Goal: Transaction & Acquisition: Download file/media

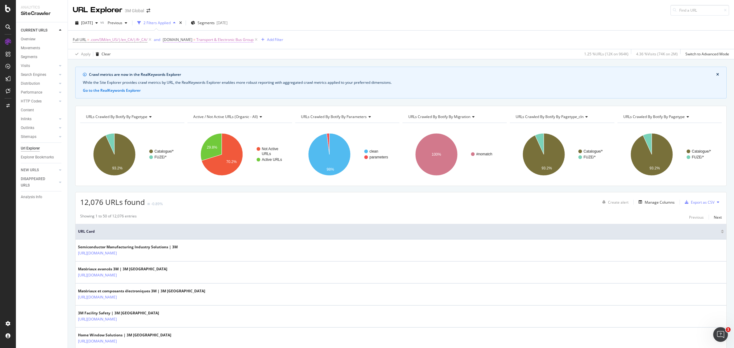
click at [209, 40] on span "Transport & Electronic Bus Group" at bounding box center [224, 39] width 57 height 9
click at [178, 65] on span "Equal to" at bounding box center [176, 63] width 14 height 5
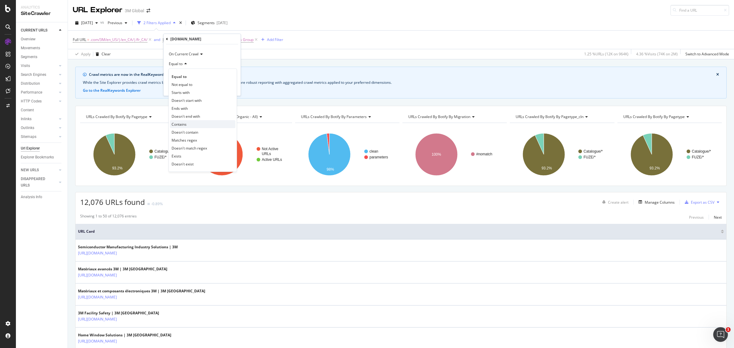
click at [192, 124] on div "Contains" at bounding box center [202, 124] width 65 height 8
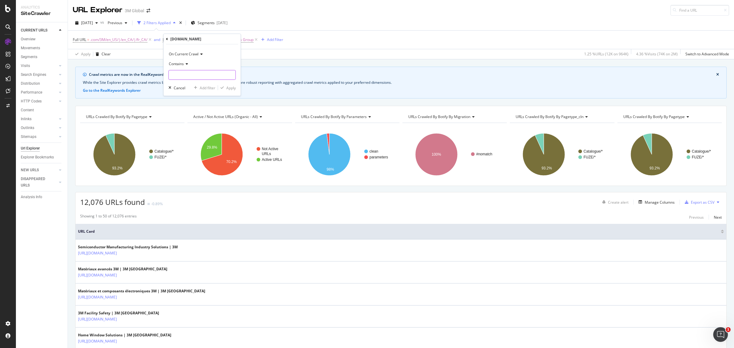
click at [185, 76] on input "text" at bounding box center [202, 75] width 67 height 10
type input "Transport"
click at [228, 87] on div "Apply" at bounding box center [230, 87] width 9 height 5
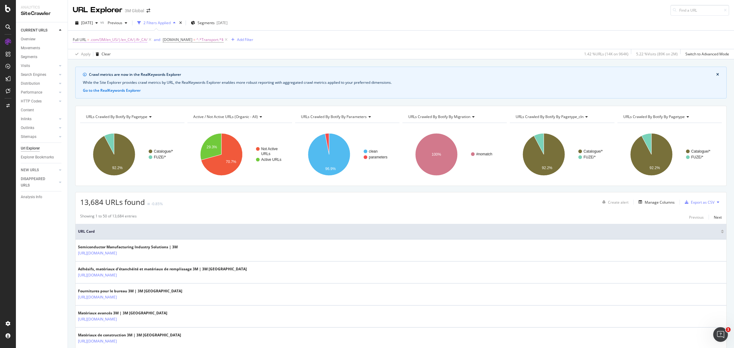
click at [123, 41] on span ".com/3M/en_US/|/en_CA/|/fr_CA/" at bounding box center [118, 39] width 57 height 9
click at [94, 65] on input ".com/3M/en_US/|/en_CA/|/fr_CA/" at bounding box center [107, 65] width 58 height 10
click at [96, 65] on input ".com/3M/en_US/|/en_CA/|/fr_CA/" at bounding box center [107, 65] width 58 height 10
drag, startPoint x: 96, startPoint y: 65, endPoint x: 77, endPoint y: 65, distance: 18.6
click at [77, 65] on div "Matches regex .com/3M/en_US/|/en_CA/|/fr_CA/ Cancel Add filter Apply" at bounding box center [111, 65] width 77 height 42
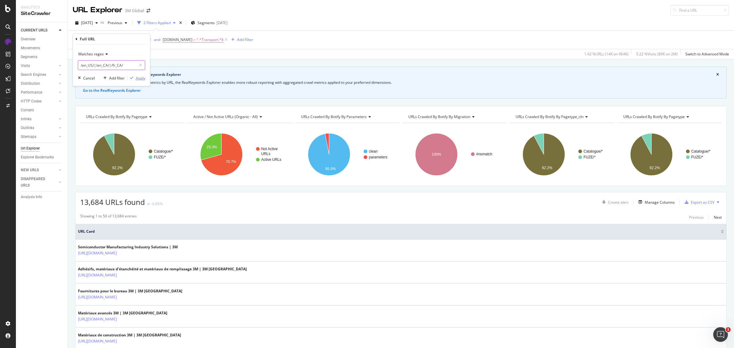
type input "/en_US/|/en_CA/|/fr_CA/"
click at [136, 79] on div "Apply" at bounding box center [140, 78] width 9 height 5
click at [93, 24] on span "[DATE]" at bounding box center [87, 22] width 12 height 5
click at [107, 43] on div "[DATE]" at bounding box center [98, 45] width 32 height 6
click at [655, 34] on div "Full URL = /en_US/|/en_CA/|/fr_CA/ and DCSext.Business = ^.*Transport.*$ Add Fi…" at bounding box center [401, 40] width 656 height 18
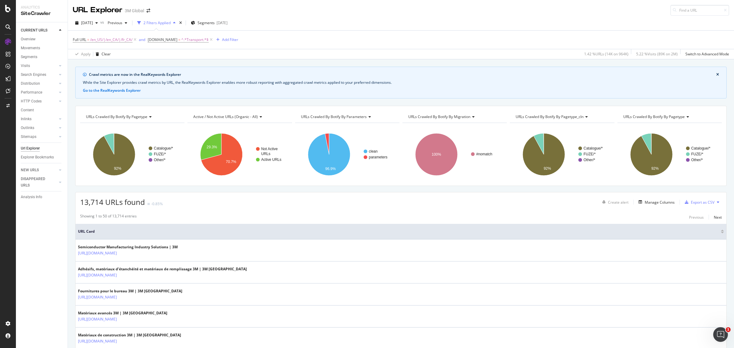
click at [357, 27] on div "2025 Oct. 5th vs Previous 2 Filters Applied Segments 2025-08-12" at bounding box center [401, 24] width 666 height 12
click at [353, 227] on th "URL Card" at bounding box center [401, 232] width 651 height 16
click at [228, 39] on div "Add Filter" at bounding box center [230, 39] width 16 height 5
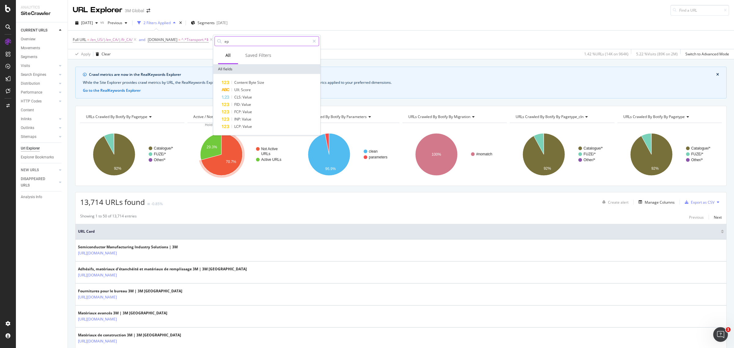
type input "e"
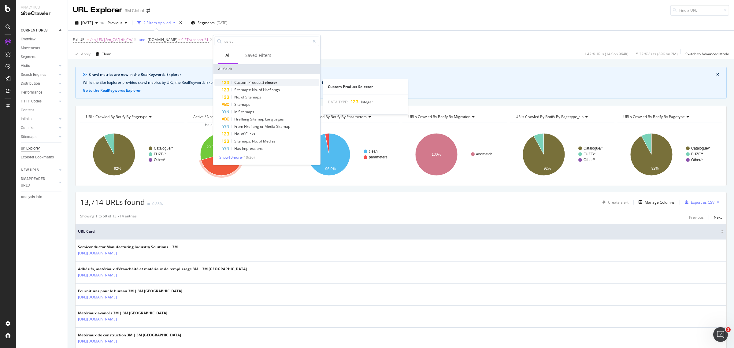
type input "selec"
click at [254, 79] on div "Custom Product Selector" at bounding box center [270, 82] width 97 height 7
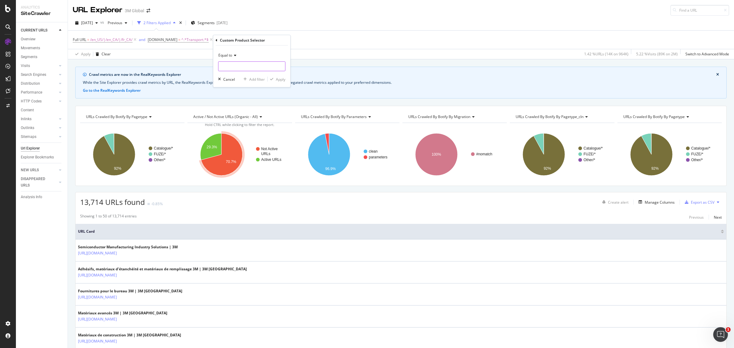
click at [262, 66] on input "number" at bounding box center [251, 66] width 67 height 10
click at [266, 65] on input "number" at bounding box center [251, 66] width 67 height 10
click at [227, 54] on span "Equal to" at bounding box center [225, 55] width 14 height 5
click at [242, 128] on div "Exists" at bounding box center [252, 131] width 65 height 8
click at [277, 70] on div "Apply" at bounding box center [280, 67] width 9 height 5
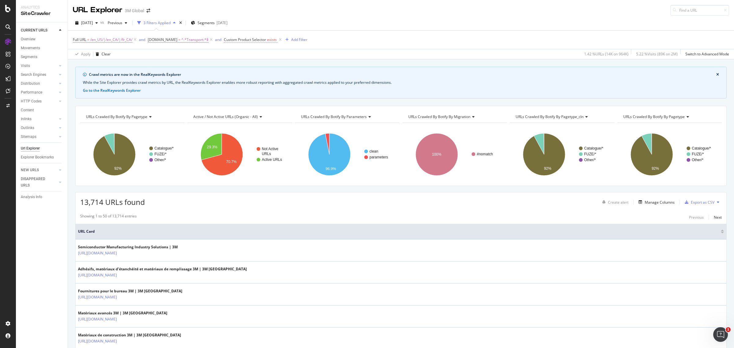
click at [251, 40] on span "Custom Product Selector" at bounding box center [245, 39] width 42 height 5
click at [242, 56] on div "Exists" at bounding box center [261, 54] width 67 height 10
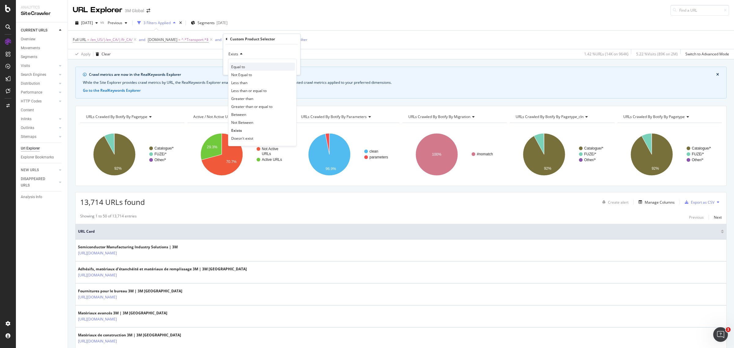
click at [249, 68] on div "Equal to" at bounding box center [262, 67] width 65 height 8
click at [249, 61] on input "number" at bounding box center [261, 65] width 67 height 10
click at [289, 63] on input "1" at bounding box center [261, 65] width 67 height 10
click at [268, 65] on input "1" at bounding box center [261, 65] width 67 height 10
type input "0"
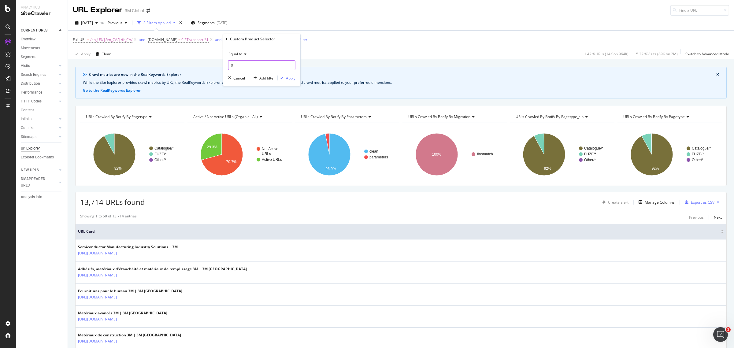
click at [290, 67] on input "0" at bounding box center [261, 65] width 67 height 10
click at [227, 39] on icon at bounding box center [227, 39] width 2 height 4
click at [656, 203] on div "Manage Columns" at bounding box center [659, 202] width 30 height 5
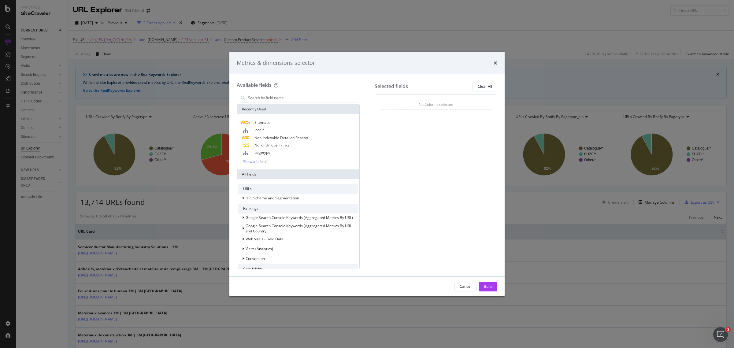
type input "c"
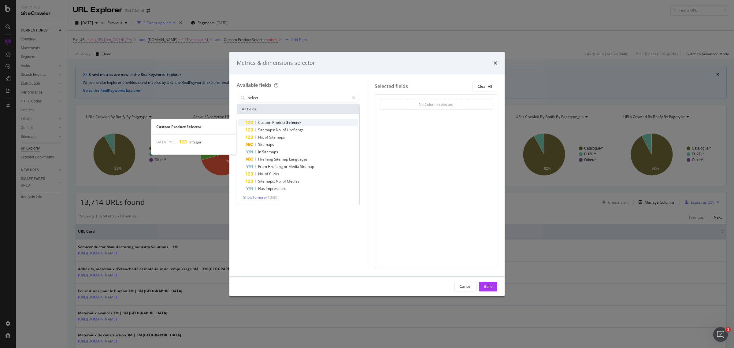
type input "select"
click at [311, 119] on div "Custom Product Selector" at bounding box center [302, 122] width 113 height 7
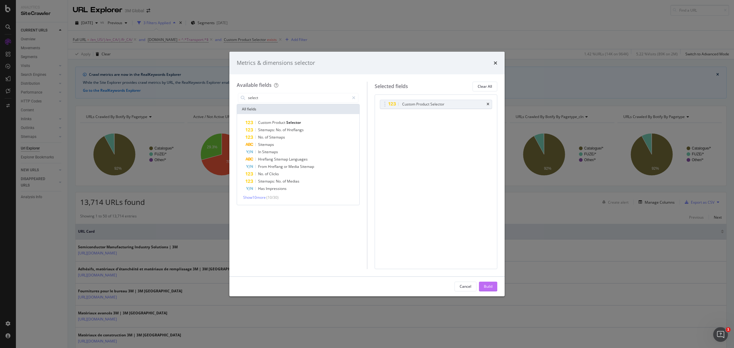
click at [487, 288] on div "Build" at bounding box center [488, 286] width 9 height 5
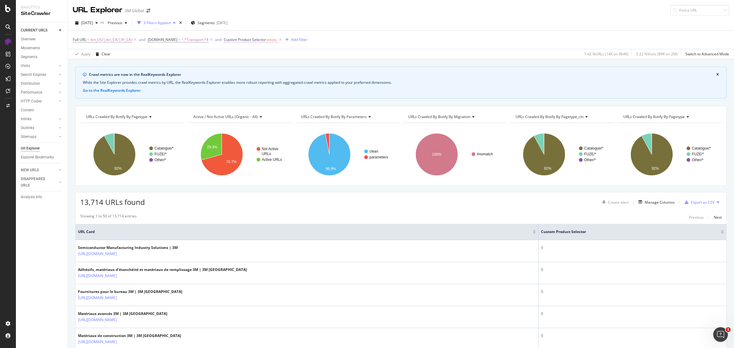
click at [269, 41] on span "exists" at bounding box center [272, 39] width 10 height 5
click at [243, 54] on div "Exists" at bounding box center [261, 54] width 67 height 10
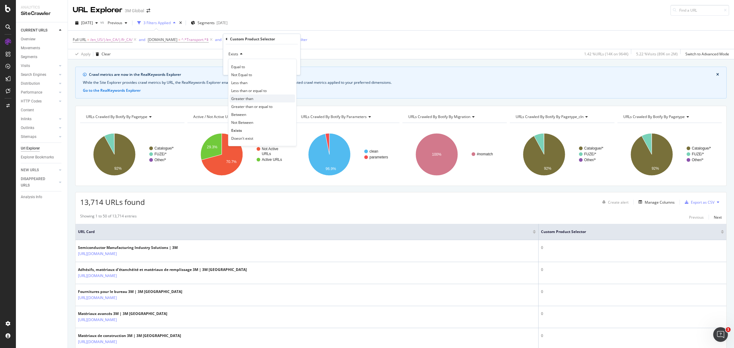
click at [252, 98] on span "Greater than" at bounding box center [242, 98] width 22 height 5
click at [251, 63] on input "number" at bounding box center [261, 65] width 67 height 10
type input "0"
click at [292, 76] on div "Apply" at bounding box center [290, 78] width 9 height 5
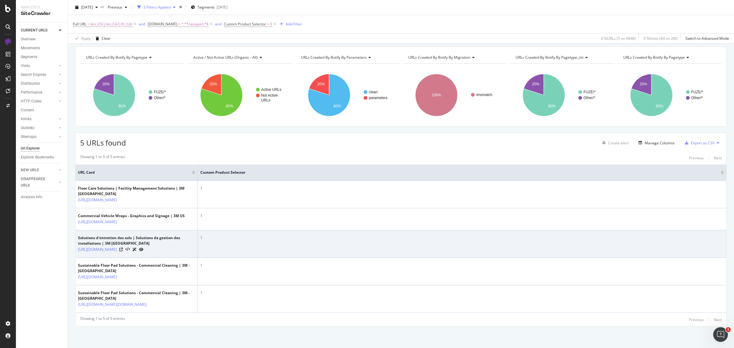
scroll to position [90, 0]
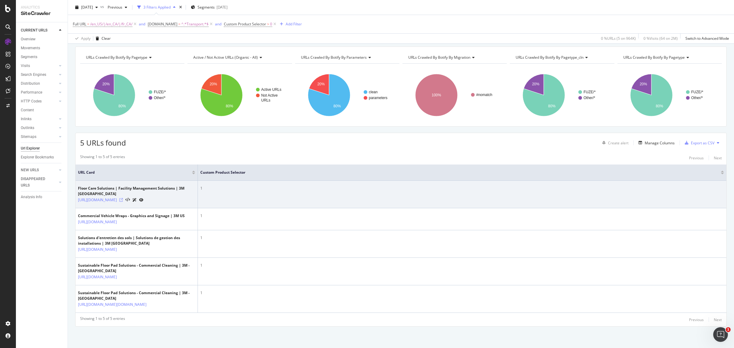
click at [123, 198] on icon at bounding box center [121, 200] width 4 height 4
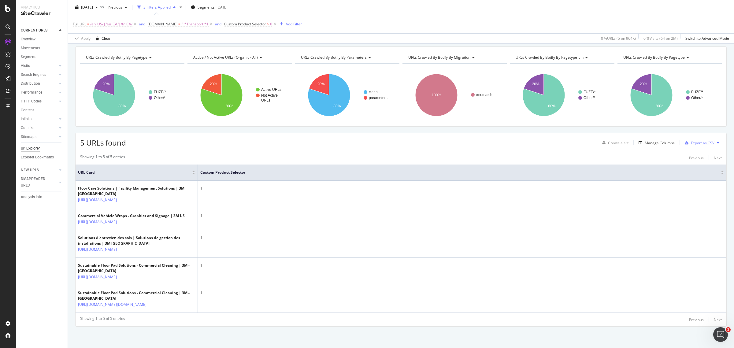
click at [694, 140] on div "Export as CSV" at bounding box center [703, 142] width 24 height 5
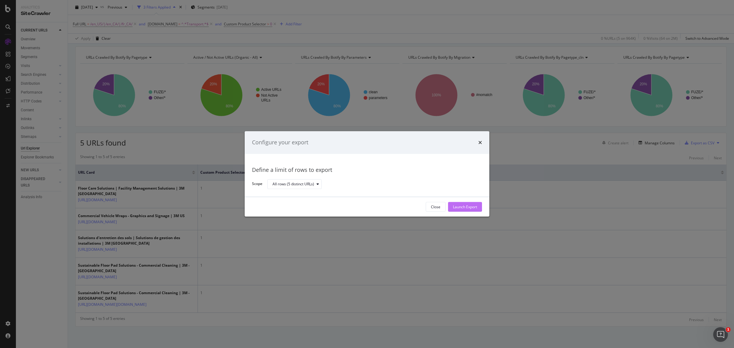
click at [473, 204] on div "Launch Export" at bounding box center [465, 206] width 24 height 5
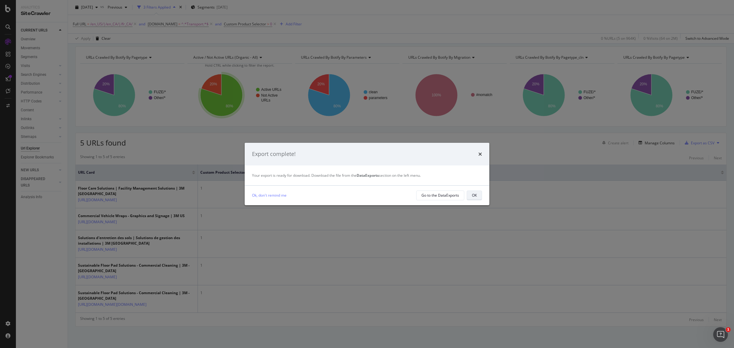
click at [473, 197] on div "OK" at bounding box center [474, 195] width 5 height 5
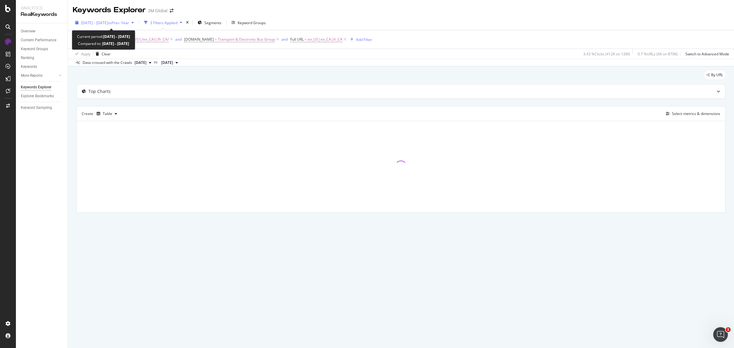
click at [98, 22] on span "2025 Jul. 1st - Sep. 30th" at bounding box center [94, 22] width 27 height 5
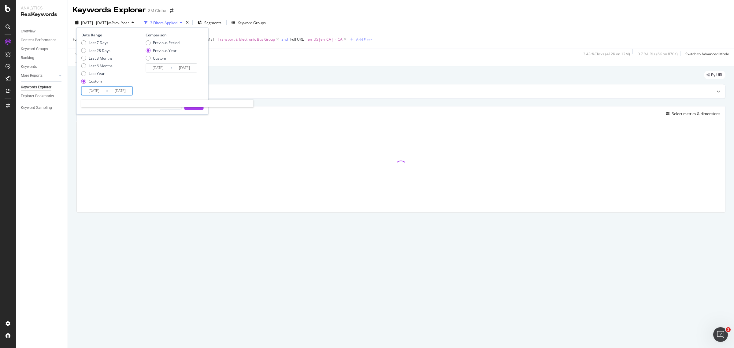
click at [118, 90] on input "2025/09/30" at bounding box center [120, 91] width 24 height 9
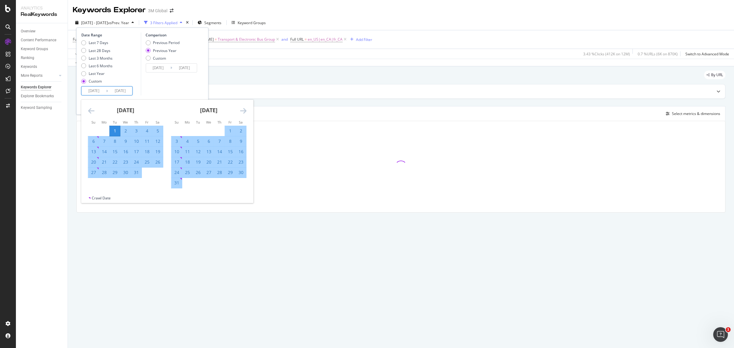
click at [90, 92] on input "2025/07/01" at bounding box center [94, 91] width 24 height 9
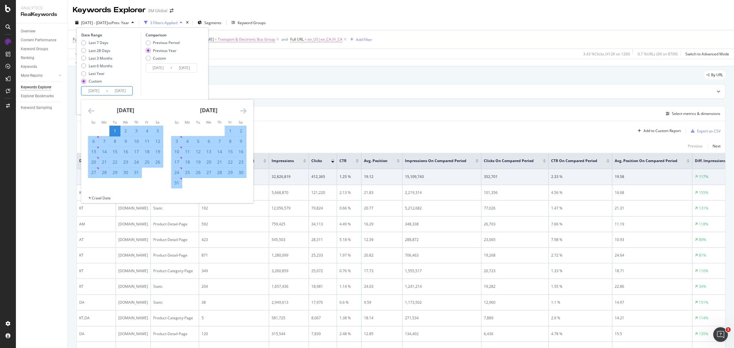
click at [245, 112] on icon "Move forward to switch to the next month." at bounding box center [243, 110] width 6 height 7
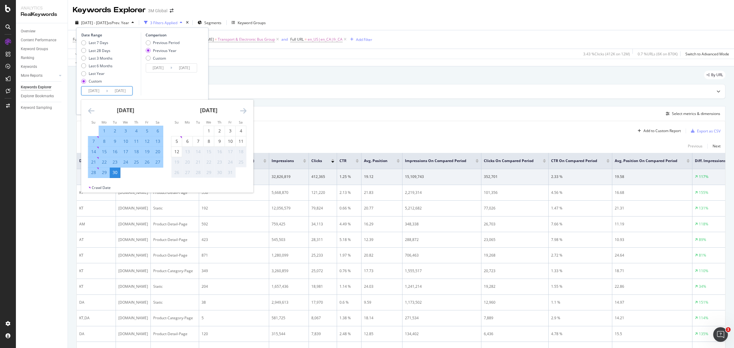
click at [245, 112] on icon "Move forward to switch to the next month." at bounding box center [243, 110] width 6 height 7
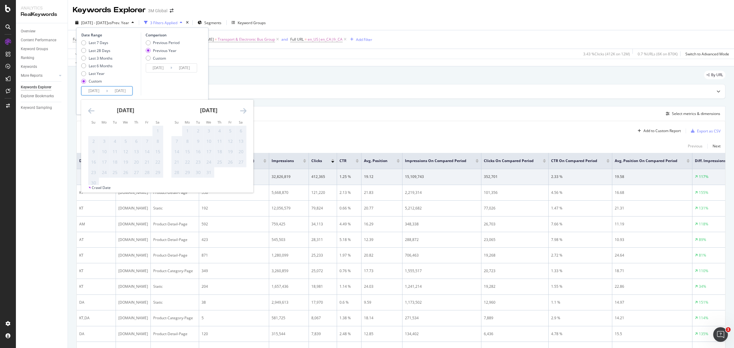
click at [245, 112] on icon "Move forward to switch to the next month." at bounding box center [243, 110] width 6 height 7
click at [90, 110] on icon "Move backward to switch to the previous month." at bounding box center [91, 110] width 6 height 7
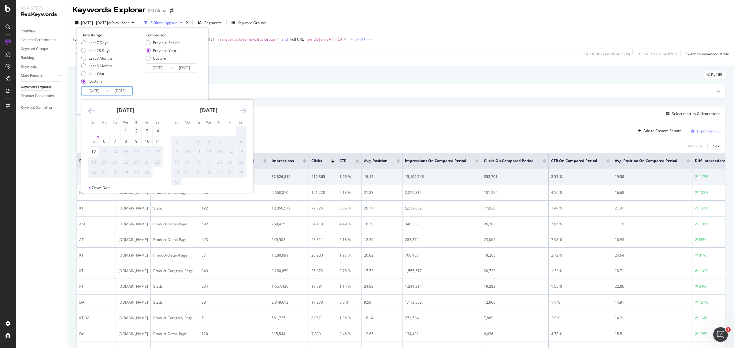
click at [90, 110] on icon "Move backward to switch to the previous month." at bounding box center [91, 110] width 6 height 7
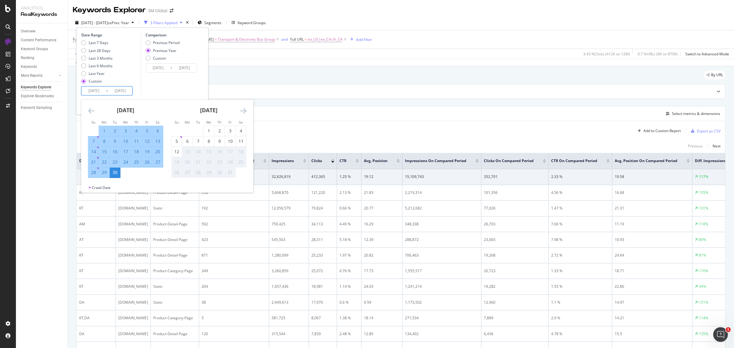
click at [90, 110] on icon "Move backward to switch to the previous month." at bounding box center [91, 110] width 6 height 7
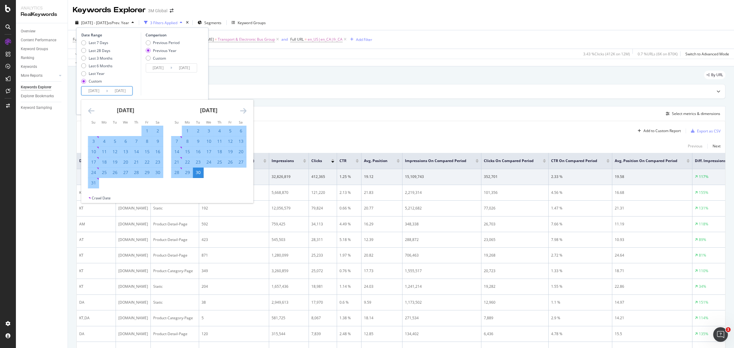
click at [90, 110] on icon "Move backward to switch to the previous month." at bounding box center [91, 110] width 6 height 7
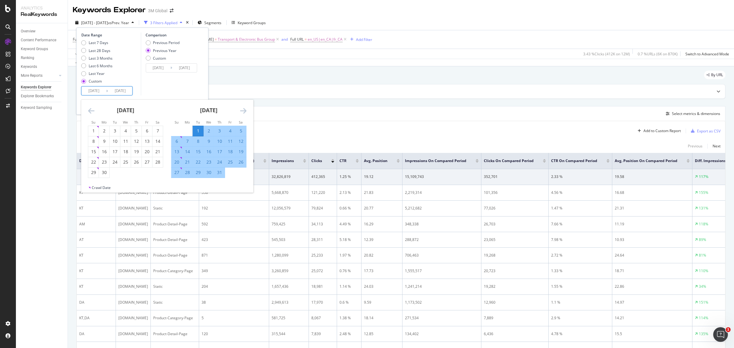
click at [161, 51] on div "Previous Year" at bounding box center [165, 50] width 24 height 5
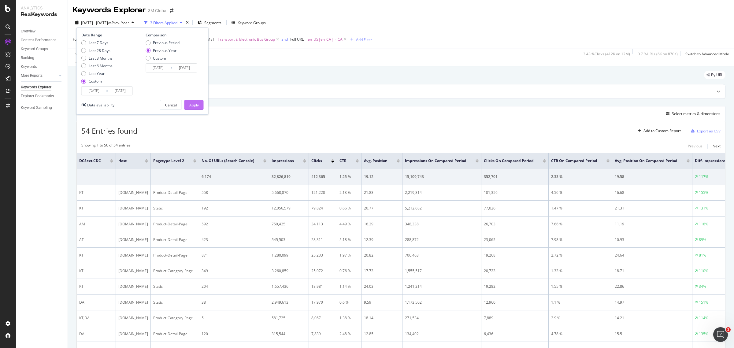
click at [194, 106] on div "Apply" at bounding box center [193, 104] width 9 height 5
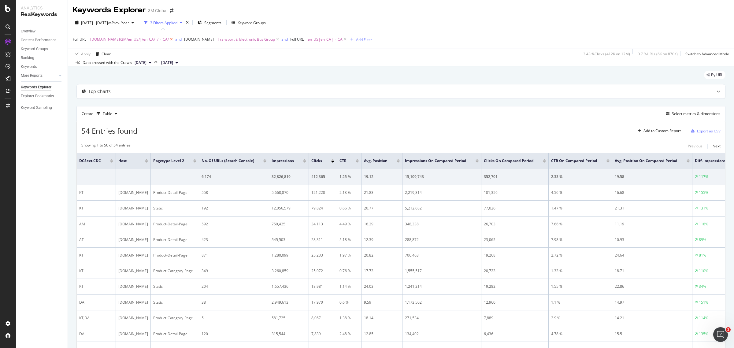
click at [169, 38] on icon at bounding box center [171, 39] width 5 height 6
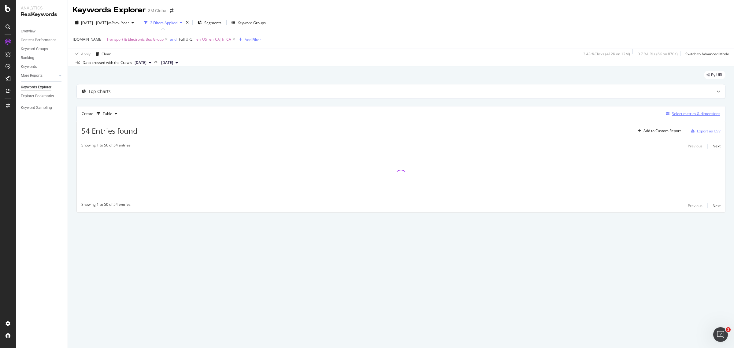
click at [699, 115] on div "Select metrics & dimensions" at bounding box center [696, 113] width 48 height 5
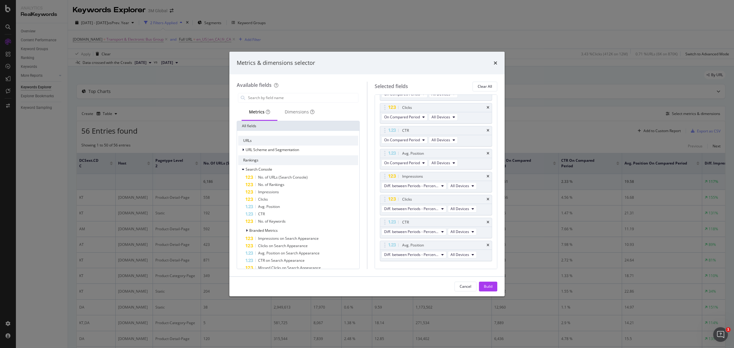
scroll to position [226, 0]
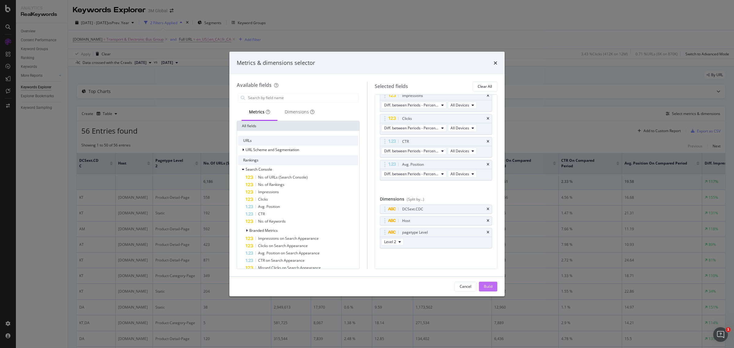
click at [488, 287] on div "Build" at bounding box center [488, 286] width 9 height 5
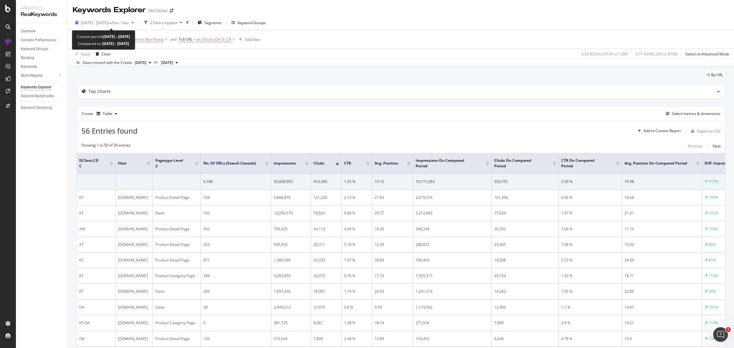
click at [104, 25] on span "2025 Jul. 1st - Sep. 30th" at bounding box center [94, 22] width 27 height 5
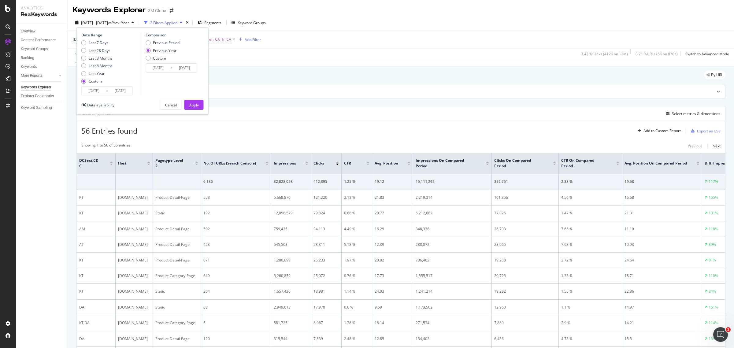
click at [86, 93] on input "2025/07/01" at bounding box center [94, 91] width 24 height 9
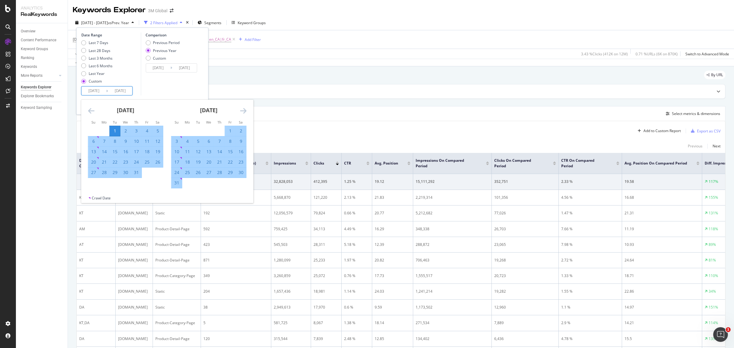
click at [109, 129] on td "1" at bounding box center [114, 131] width 11 height 10
click at [132, 169] on div "31" at bounding box center [136, 173] width 10 height 10
type input "2025/07/31"
type input "2024/08/01"
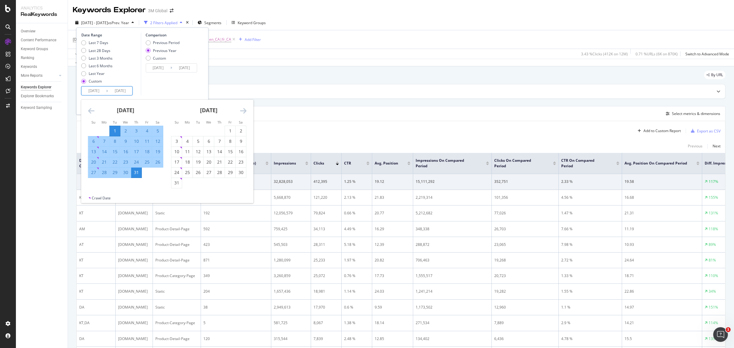
click at [111, 93] on input "2025/07/31" at bounding box center [120, 91] width 24 height 9
click at [190, 80] on div "Comparison Previous Period Previous Year Custom 2024/07/02 Navigate forward to …" at bounding box center [170, 63] width 58 height 63
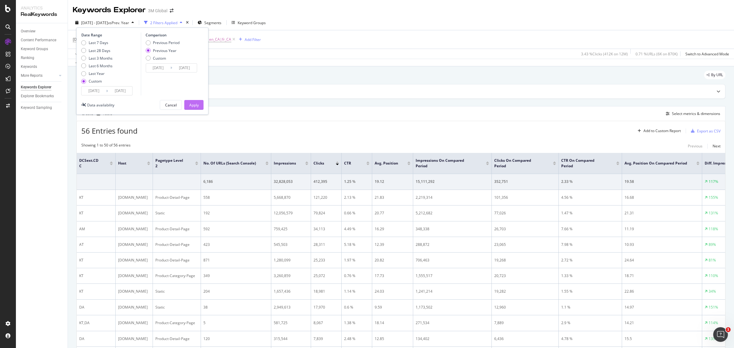
click at [190, 103] on div "Apply" at bounding box center [193, 104] width 9 height 5
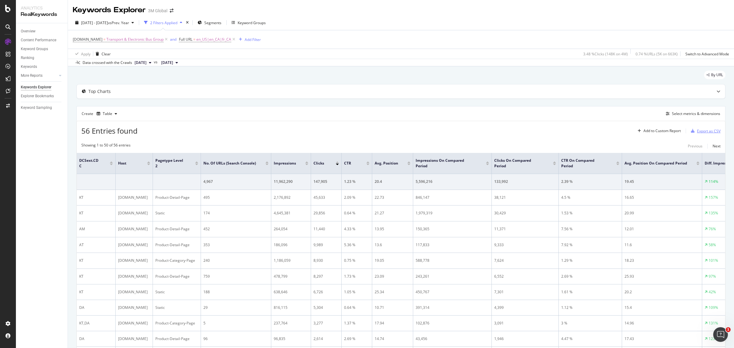
click at [704, 131] on div "Export as CSV" at bounding box center [709, 130] width 24 height 5
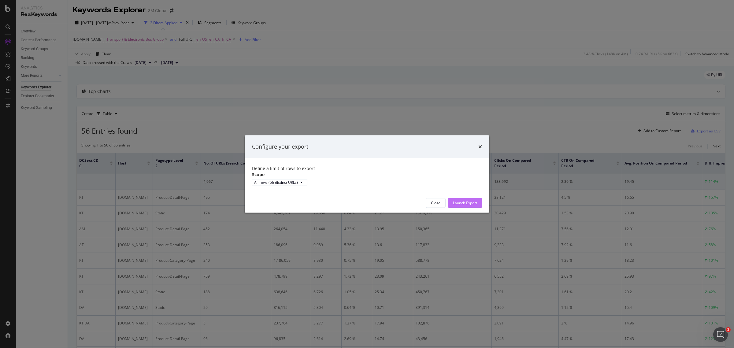
click at [474, 205] on div "Launch Export" at bounding box center [465, 202] width 24 height 5
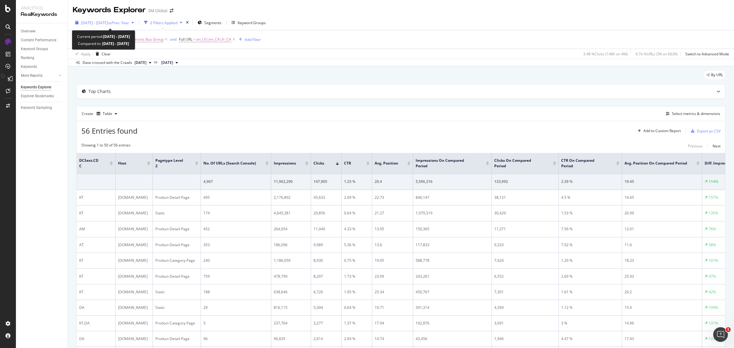
click at [104, 22] on span "2025 Jul. 1st - Jul. 31st" at bounding box center [94, 22] width 27 height 5
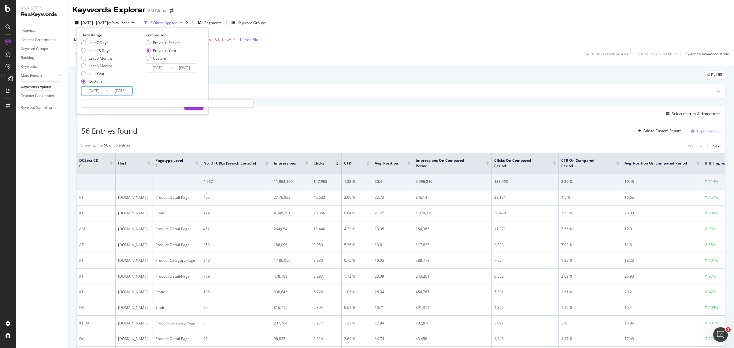
click at [100, 91] on input "2025/07/01" at bounding box center [94, 91] width 24 height 9
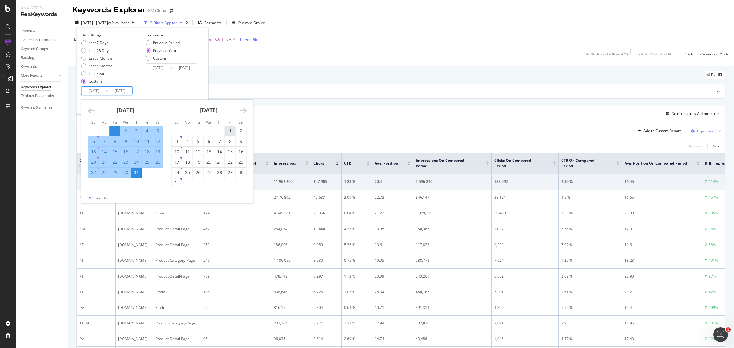
click at [233, 130] on div "1" at bounding box center [230, 131] width 10 height 6
type input "2025/08/01"
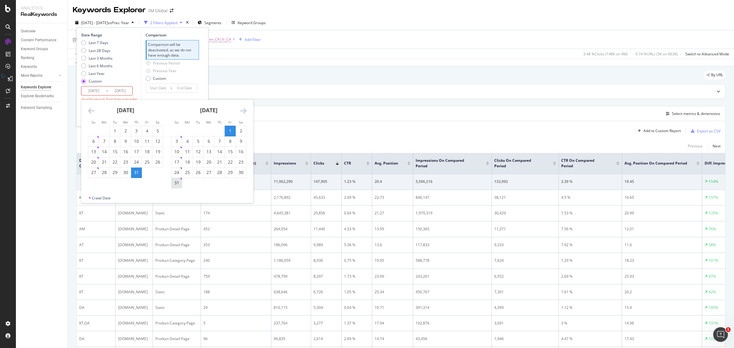
click at [177, 183] on div "31" at bounding box center [177, 183] width 10 height 6
type input "2025/08/31"
type input "2025/07/01"
type input "2025/07/31"
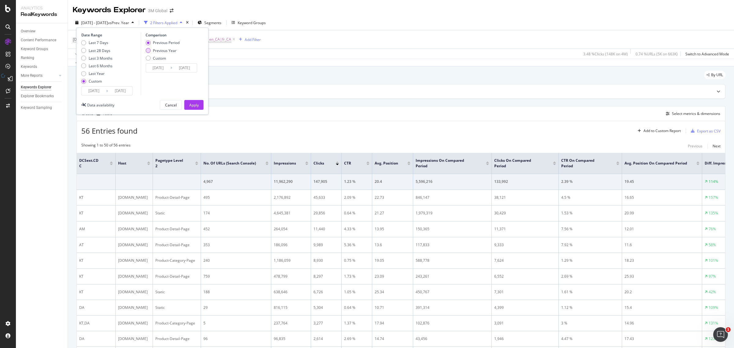
click at [165, 48] on div "Previous Year" at bounding box center [165, 50] width 24 height 5
type input "2024/08/02"
type input "2024/09/01"
click at [190, 104] on div "Apply" at bounding box center [193, 104] width 9 height 5
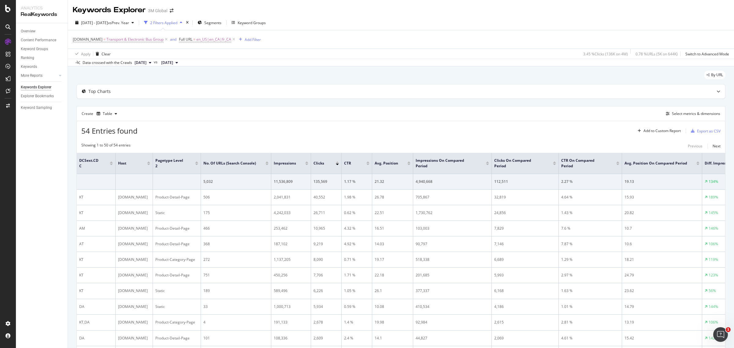
click at [593, 71] on div "By URL" at bounding box center [400, 77] width 649 height 13
click at [713, 131] on div "Export as CSV" at bounding box center [709, 130] width 24 height 5
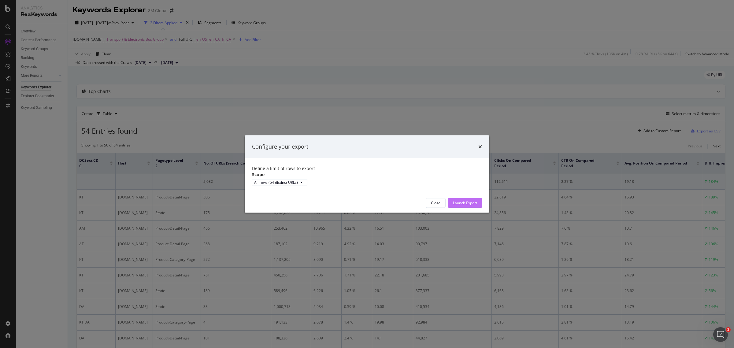
click at [466, 205] on div "Launch Export" at bounding box center [465, 202] width 24 height 5
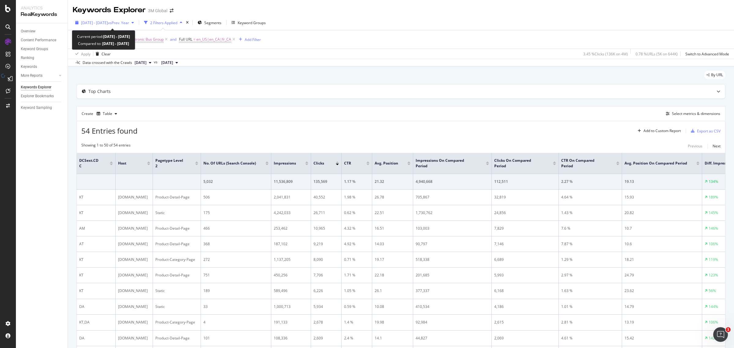
click at [107, 21] on span "2025 Aug. 1st - Aug. 31st" at bounding box center [94, 22] width 27 height 5
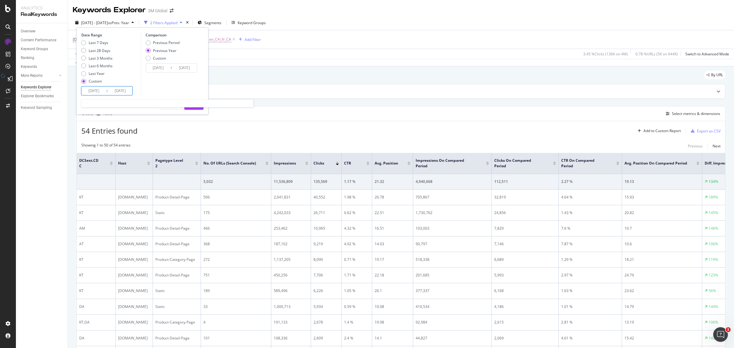
click at [96, 89] on input "2025/08/01" at bounding box center [94, 91] width 24 height 9
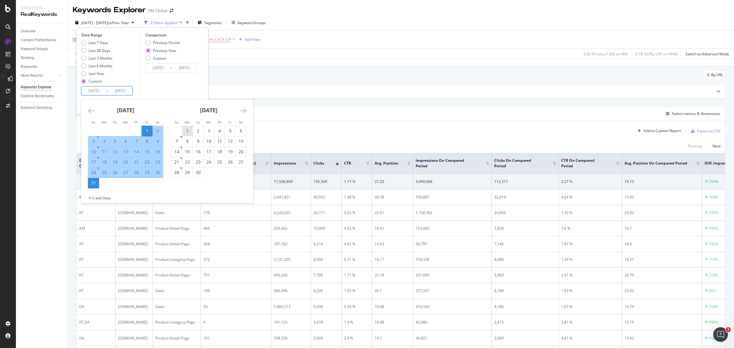
click at [186, 131] on div "1" at bounding box center [187, 131] width 10 height 6
type input "2025/09/01"
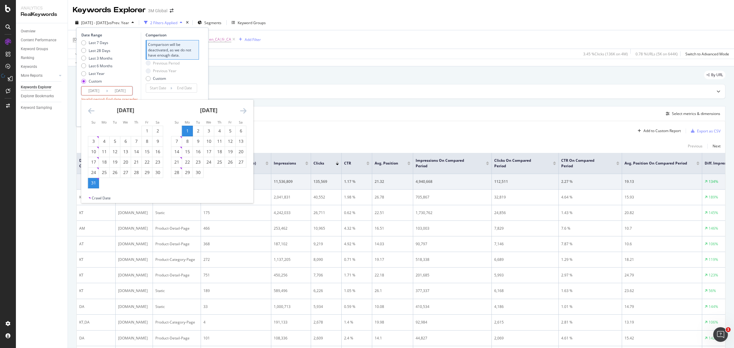
click at [196, 171] on div "30" at bounding box center [198, 172] width 10 height 6
type input "2025/09/30"
type input "2025/08/02"
type input "2025/08/31"
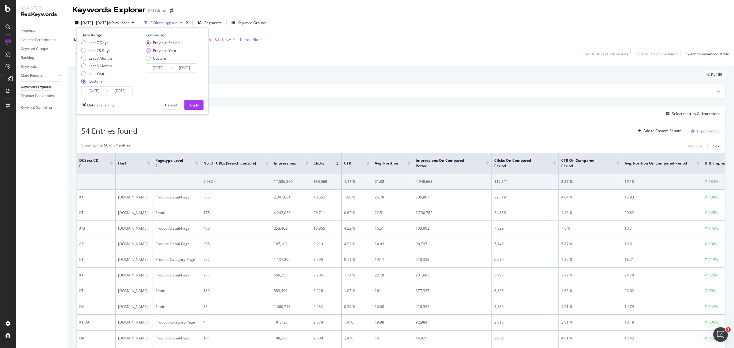
click at [149, 52] on div "Previous Year" at bounding box center [148, 50] width 5 height 5
type input "2024/09/02"
type input "2024/10/01"
click at [200, 106] on button "Apply" at bounding box center [193, 105] width 19 height 10
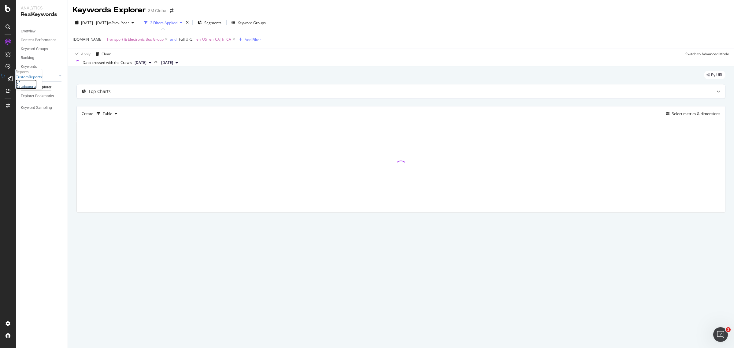
click at [37, 89] on div "DataExports" at bounding box center [26, 86] width 21 height 5
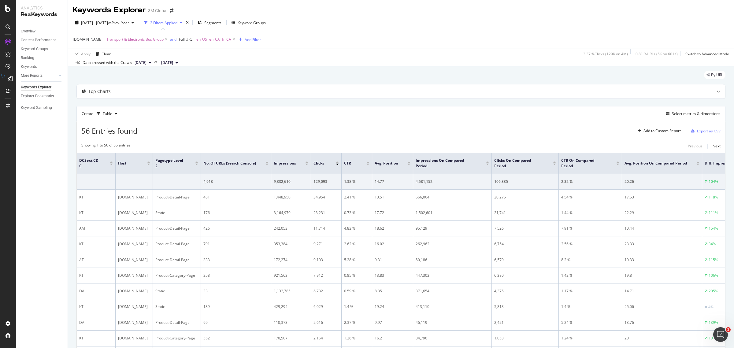
click at [703, 132] on div "Export as CSV" at bounding box center [709, 130] width 24 height 5
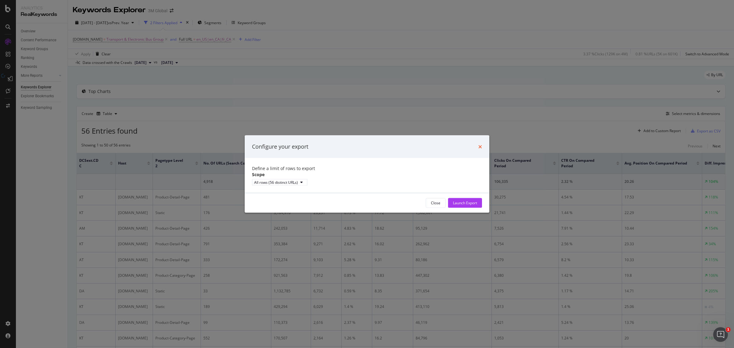
click at [476, 143] on div "Configure your export" at bounding box center [367, 147] width 230 height 8
drag, startPoint x: 479, startPoint y: 140, endPoint x: 636, endPoint y: 113, distance: 159.4
click at [479, 144] on icon "times" at bounding box center [480, 146] width 4 height 5
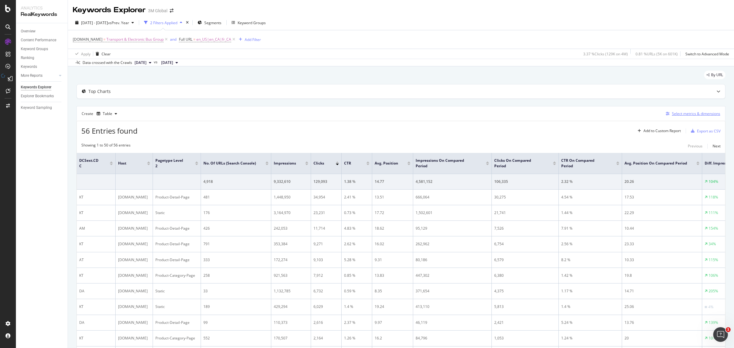
click at [672, 111] on div "Select metrics & dimensions" at bounding box center [696, 113] width 48 height 5
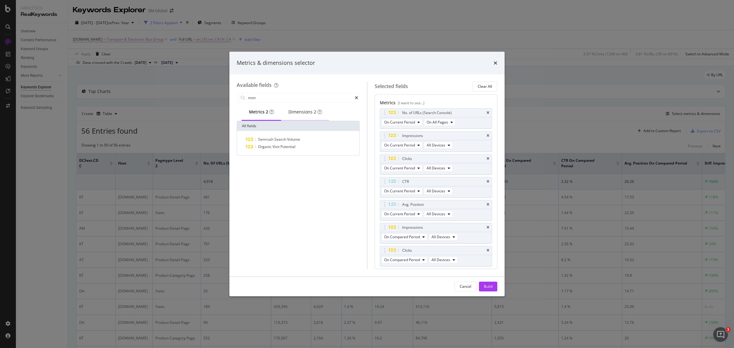
click at [302, 110] on div "Dimensions 2" at bounding box center [304, 112] width 33 height 6
click at [258, 90] on div "Available fields mon Metrics 2 Dimensions 2 All fields 1st Duplicate Found Inte…" at bounding box center [302, 175] width 130 height 187
click at [259, 95] on input "mon" at bounding box center [300, 97] width 107 height 9
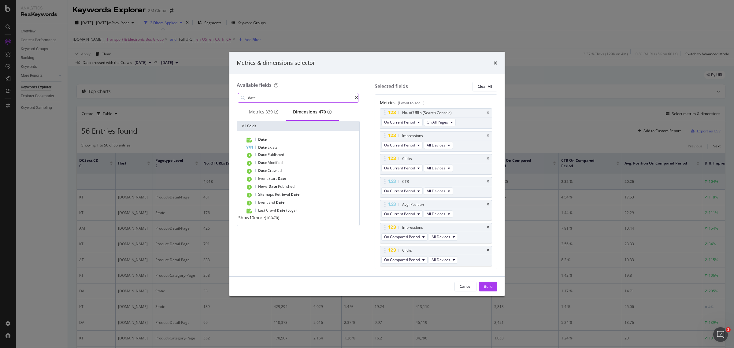
type input "date"
click at [265, 220] on span "Show 10 more" at bounding box center [251, 218] width 27 height 6
click at [495, 64] on icon "times" at bounding box center [495, 63] width 4 height 5
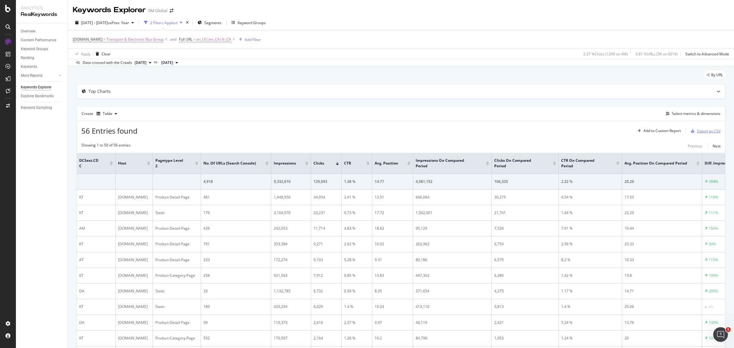
click at [703, 129] on div "Export as CSV" at bounding box center [709, 130] width 24 height 5
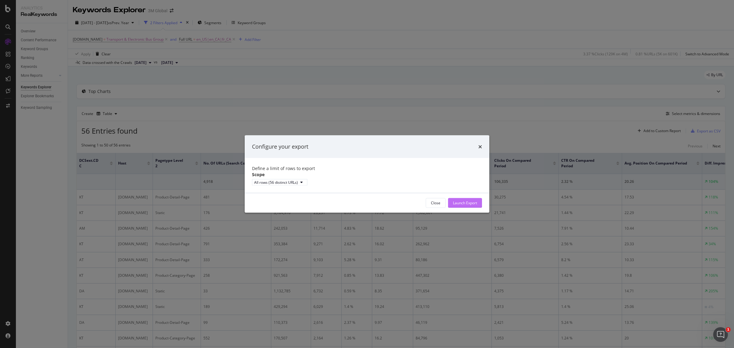
click at [462, 205] on div "Launch Export" at bounding box center [465, 202] width 24 height 5
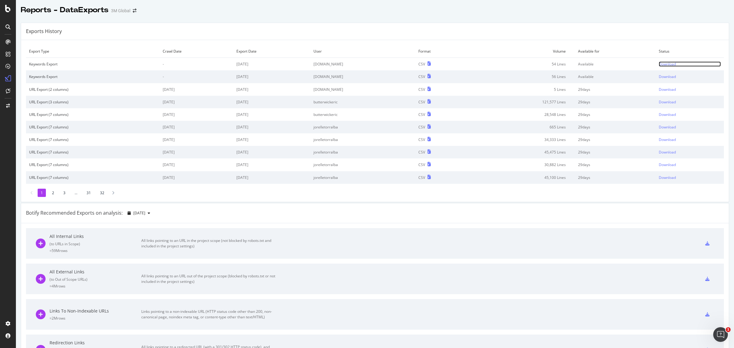
click at [660, 65] on div "Download" at bounding box center [667, 63] width 17 height 5
